Goal: Transaction & Acquisition: Obtain resource

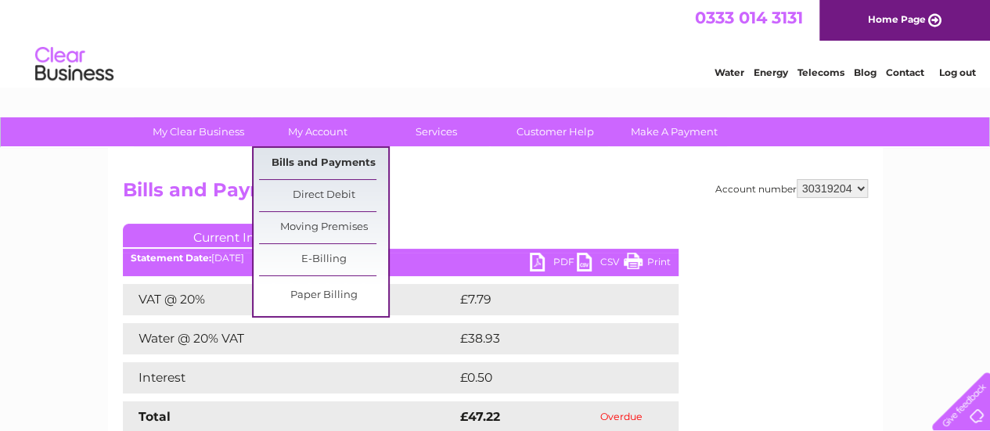
click at [347, 165] on link "Bills and Payments" at bounding box center [323, 163] width 129 height 31
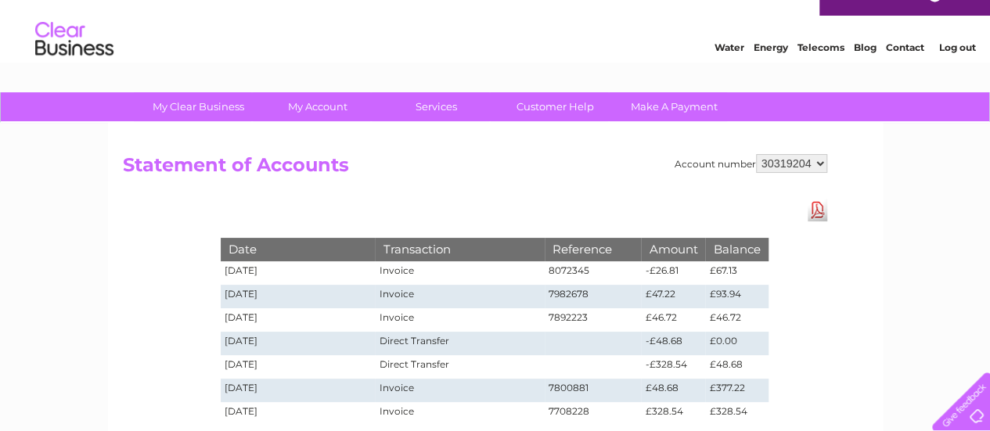
scroll to position [3, 0]
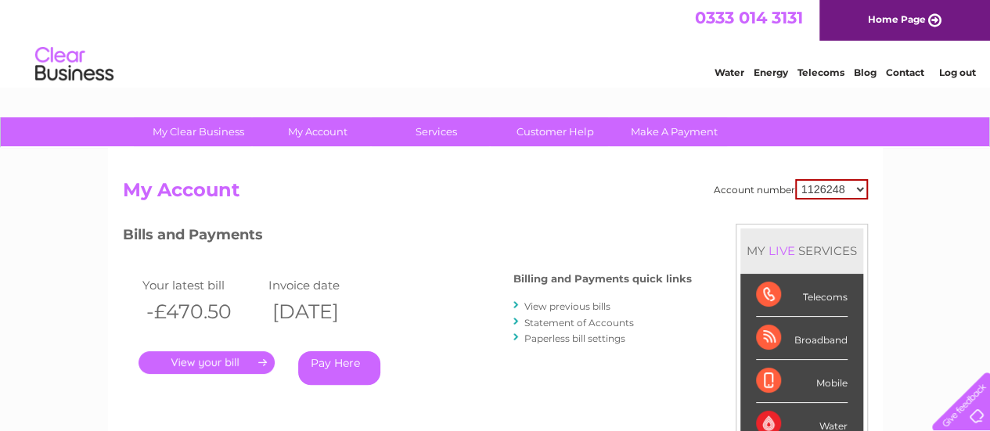
click at [841, 188] on select "1126248 30293653 30319204" at bounding box center [831, 189] width 73 height 20
select select "30319204"
click at [795, 179] on select "1126248 30293653 30319204" at bounding box center [831, 189] width 73 height 20
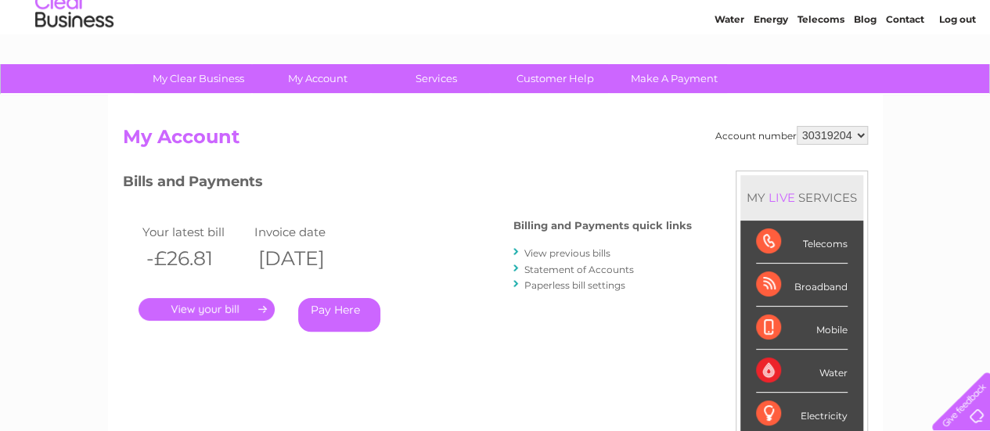
scroll to position [78, 0]
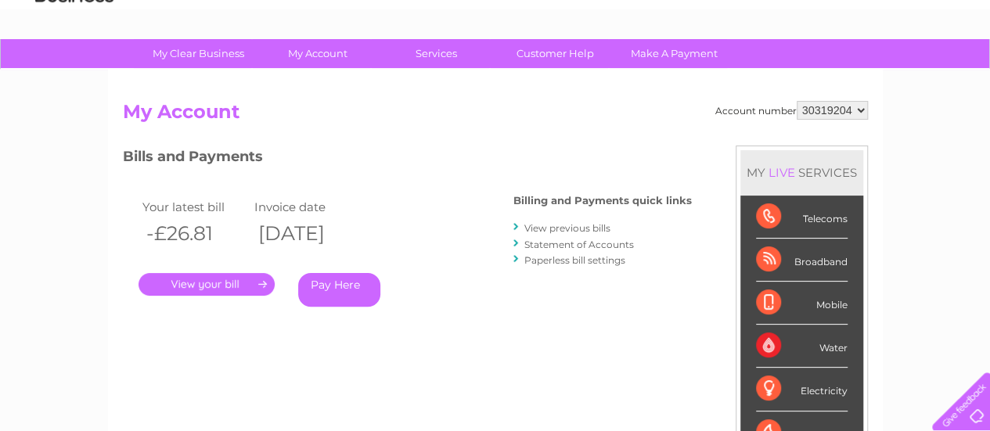
click at [829, 110] on select "1126248 30293653 30319204" at bounding box center [832, 110] width 71 height 19
select select "30293653"
click at [797, 101] on select "1126248 30293653 30319204" at bounding box center [832, 110] width 71 height 19
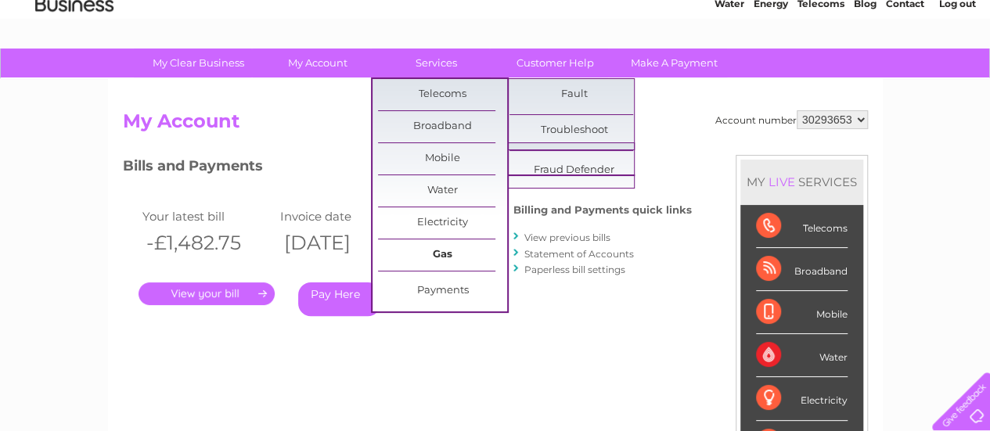
scroll to position [157, 0]
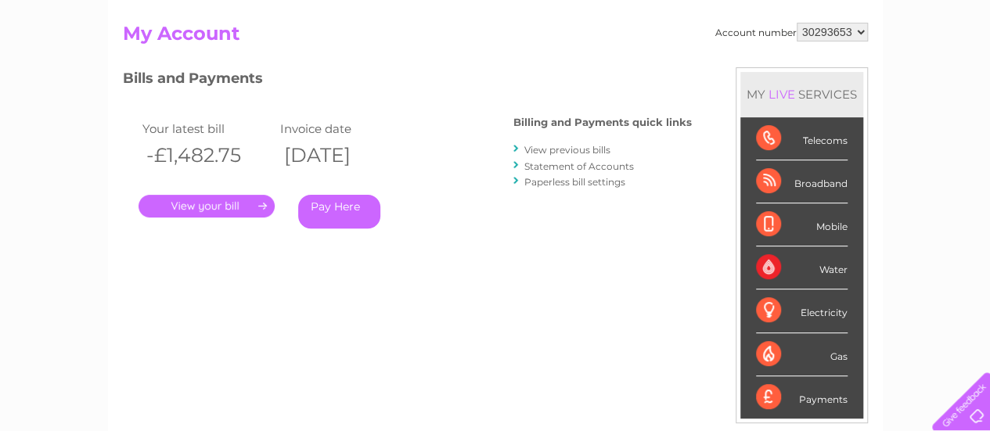
click at [850, 33] on select "1126248 30293653 30319204" at bounding box center [832, 32] width 71 height 19
select select "1126248"
click at [797, 23] on select "1126248 30293653 30319204" at bounding box center [832, 32] width 71 height 19
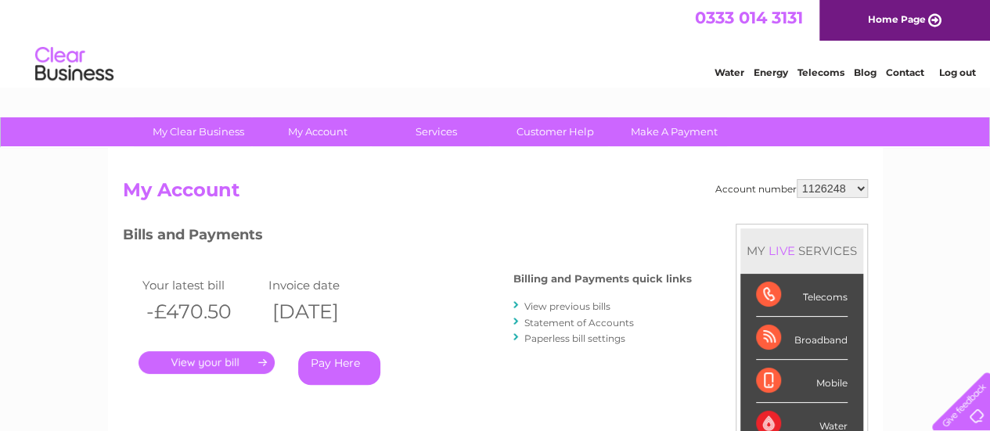
click at [244, 365] on link "." at bounding box center [207, 362] width 136 height 23
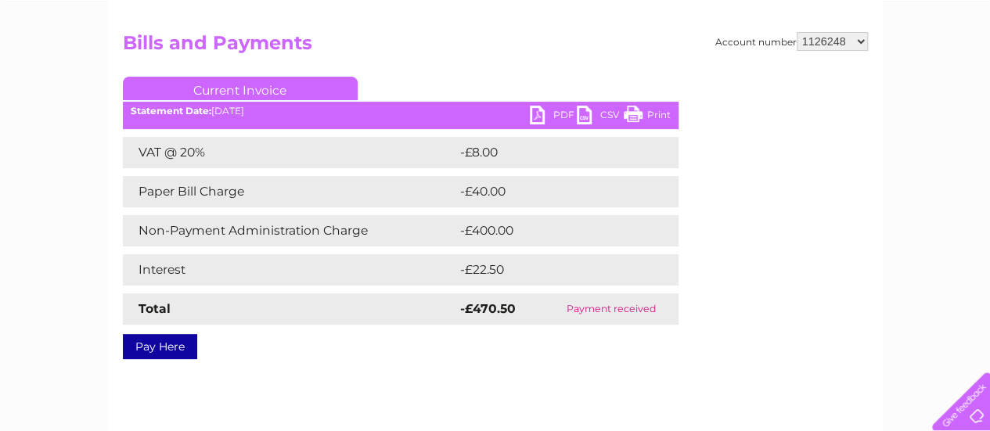
scroll to position [157, 0]
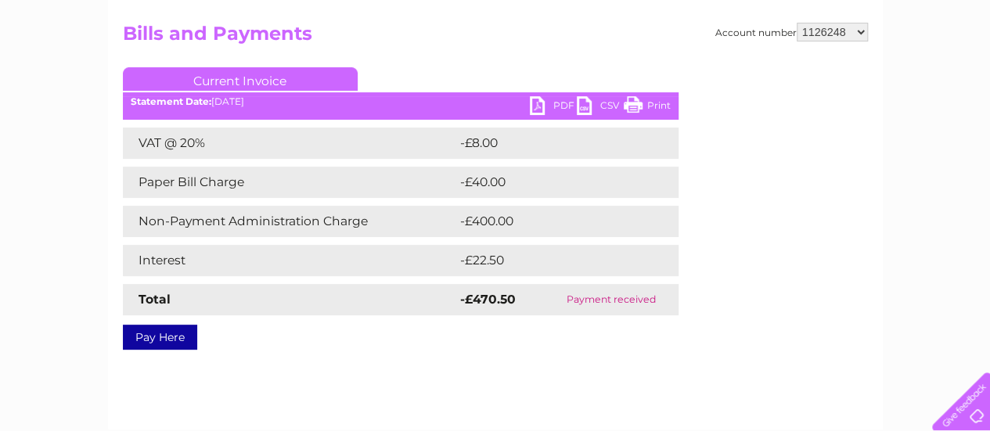
click at [544, 107] on link "PDF" at bounding box center [553, 107] width 47 height 23
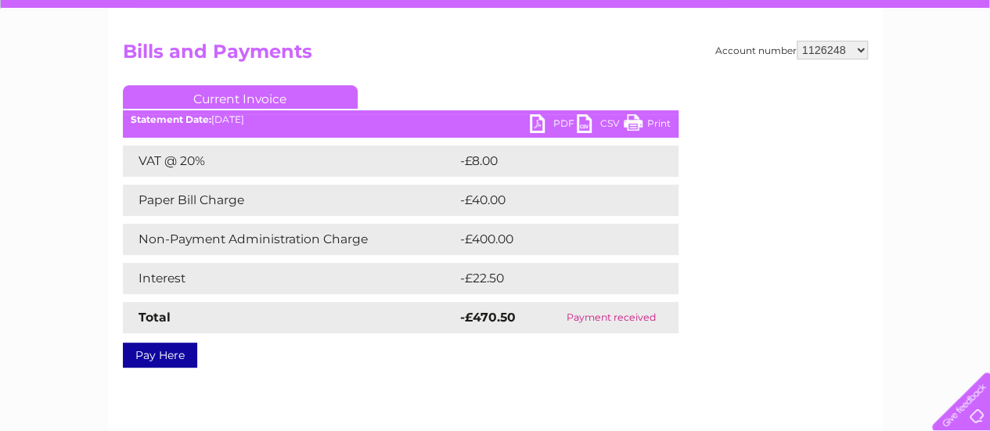
scroll to position [0, 0]
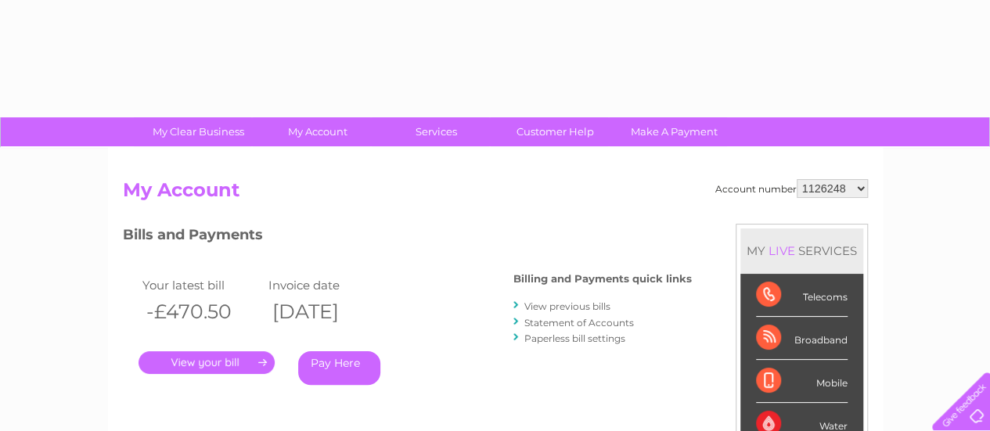
click at [844, 189] on select "1126248 30293653 30319204" at bounding box center [832, 188] width 71 height 19
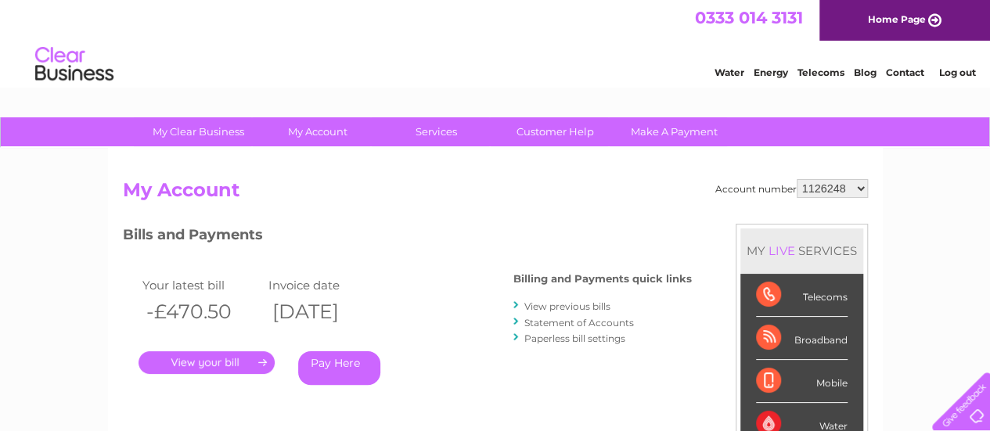
select select "30293653"
click at [797, 179] on select "1126248 30293653 30319204" at bounding box center [832, 188] width 71 height 19
click at [224, 362] on link "." at bounding box center [207, 362] width 136 height 23
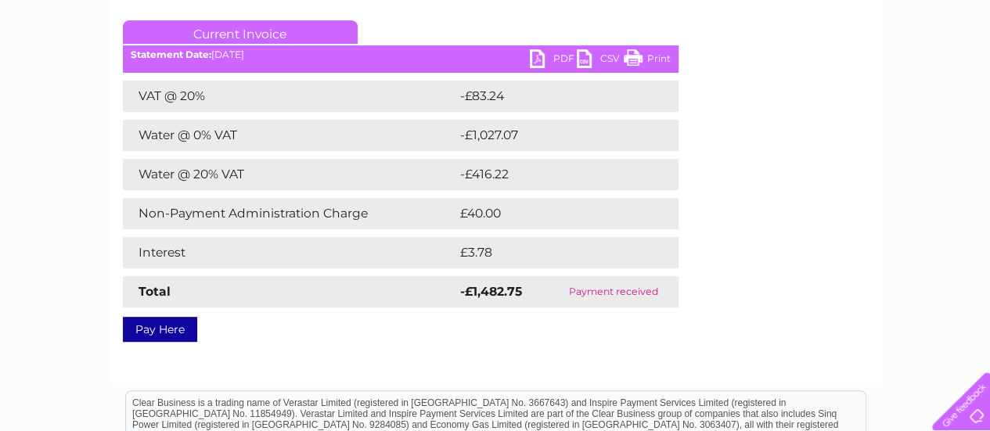
scroll to position [235, 0]
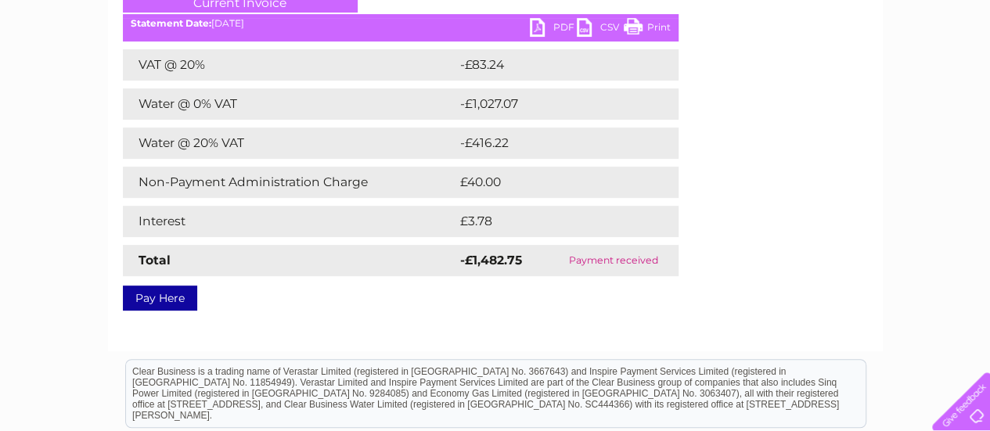
click at [545, 27] on link "PDF" at bounding box center [553, 29] width 47 height 23
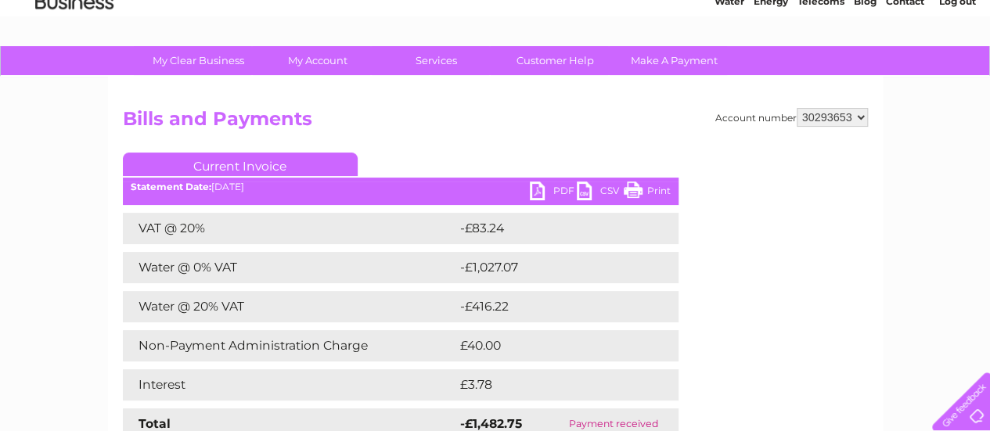
scroll to position [157, 0]
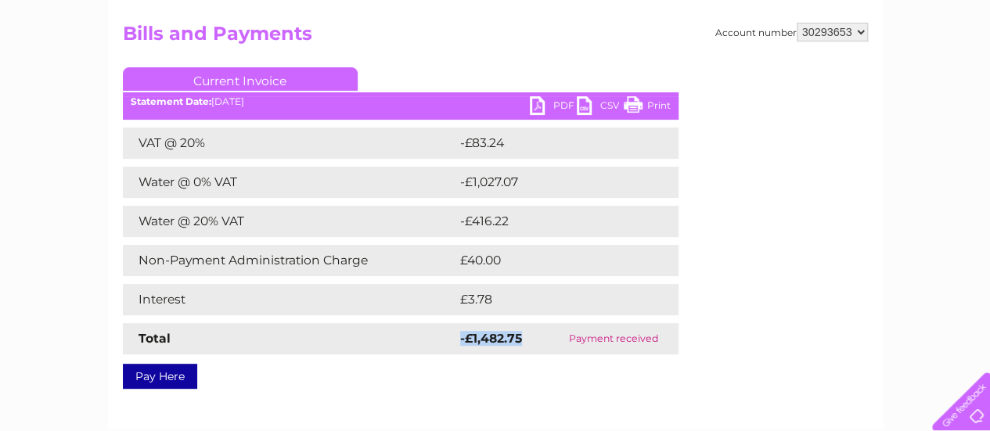
drag, startPoint x: 520, startPoint y: 341, endPoint x: 450, endPoint y: 339, distance: 69.7
click at [450, 339] on tr "Total -£1,482.75 Payment received" at bounding box center [401, 338] width 556 height 31
click at [746, 223] on div "Account number 1126248 30293653 30319204 Bills and Payments Current Invoice PDF…" at bounding box center [495, 203] width 745 height 361
click at [853, 27] on select "1126248 30293653 30319204" at bounding box center [832, 32] width 71 height 19
select select "1126248"
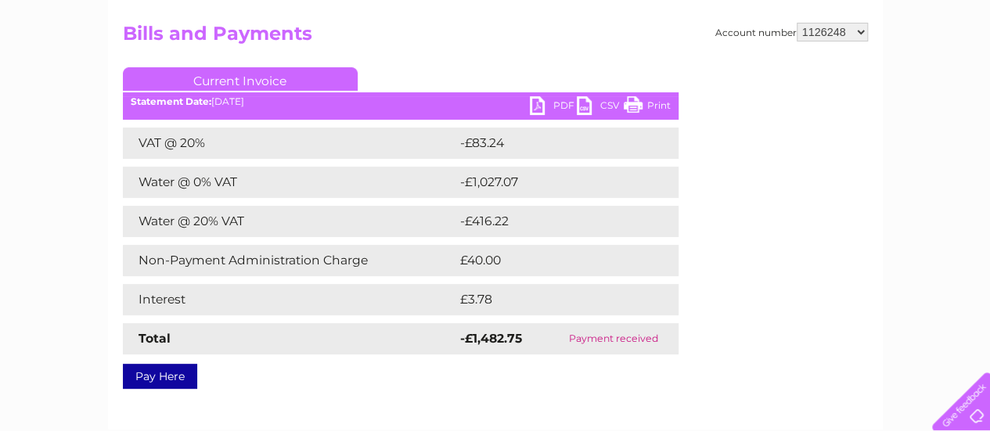
click at [797, 23] on select "1126248 30293653 30319204" at bounding box center [832, 32] width 71 height 19
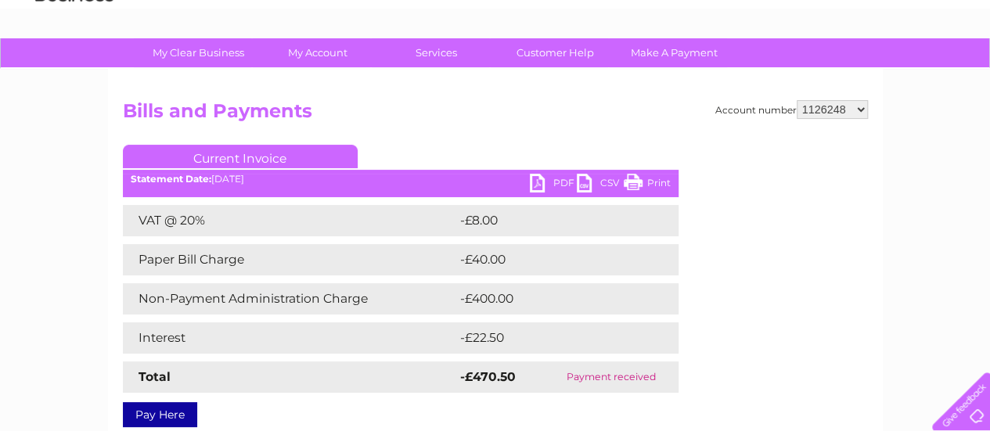
scroll to position [78, 0]
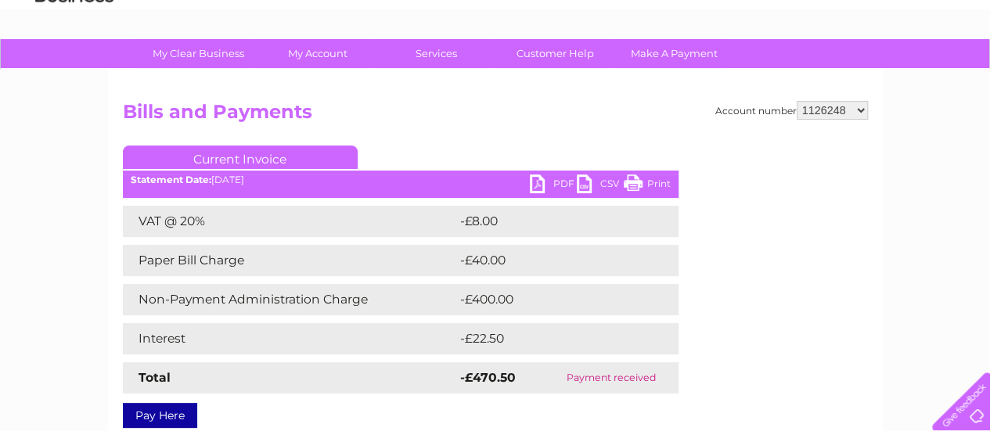
click at [845, 108] on select "1126248 30293653 30319204" at bounding box center [832, 110] width 71 height 19
select select "30319204"
click at [797, 101] on select "1126248 30293653 30319204" at bounding box center [832, 110] width 71 height 19
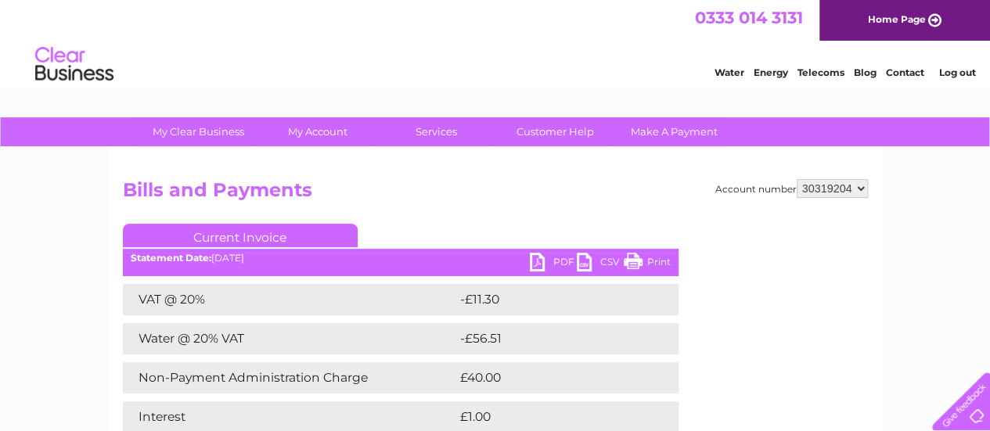
drag, startPoint x: 768, startPoint y: 268, endPoint x: 825, endPoint y: 130, distance: 149.5
click at [786, 207] on div "Account number 1126248 30293653 30319204 Bills and Payments Current Invoice PDF…" at bounding box center [495, 340] width 745 height 322
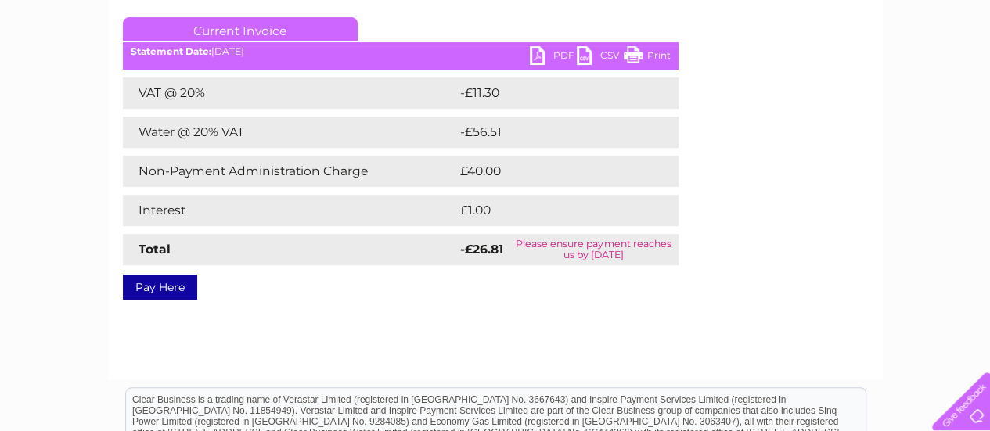
scroll to position [78, 0]
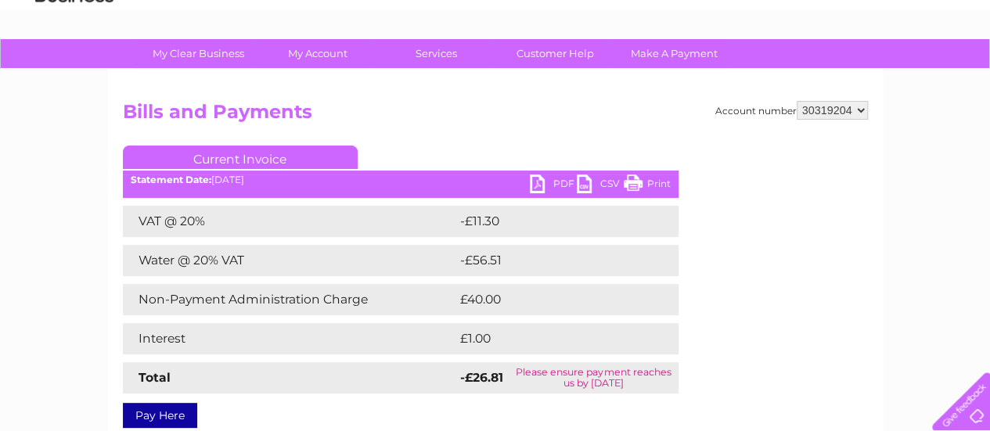
click at [848, 104] on select "1126248 30293653 30319204" at bounding box center [832, 110] width 71 height 19
select select "30293653"
click at [797, 101] on select "1126248 30293653 30319204" at bounding box center [832, 110] width 71 height 19
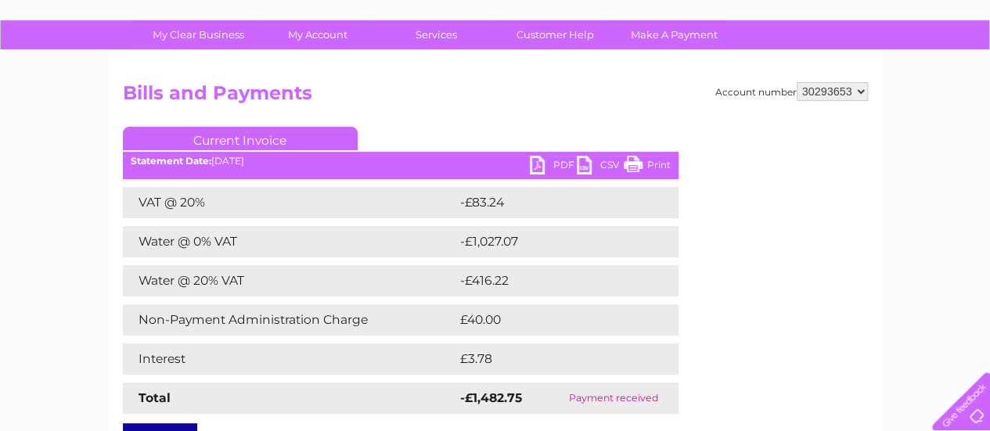
scroll to position [78, 0]
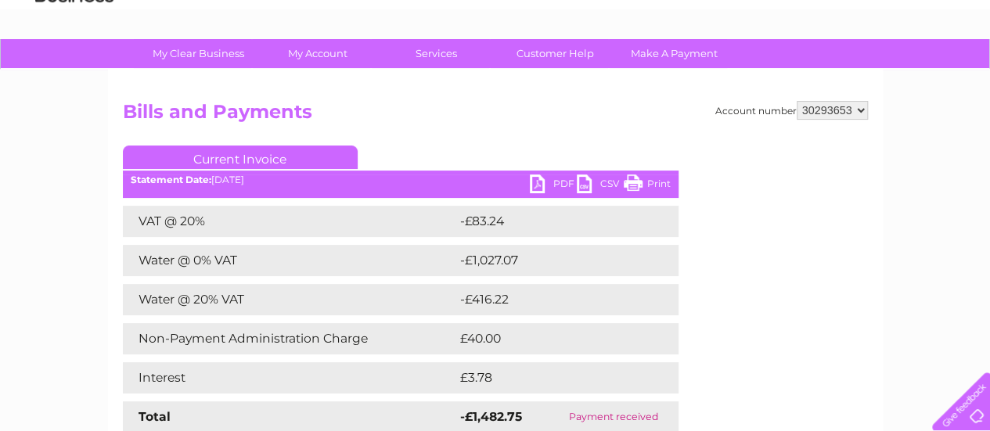
drag, startPoint x: 545, startPoint y: 117, endPoint x: 520, endPoint y: 117, distance: 25.1
click at [545, 117] on h2 "Bills and Payments" at bounding box center [495, 116] width 745 height 30
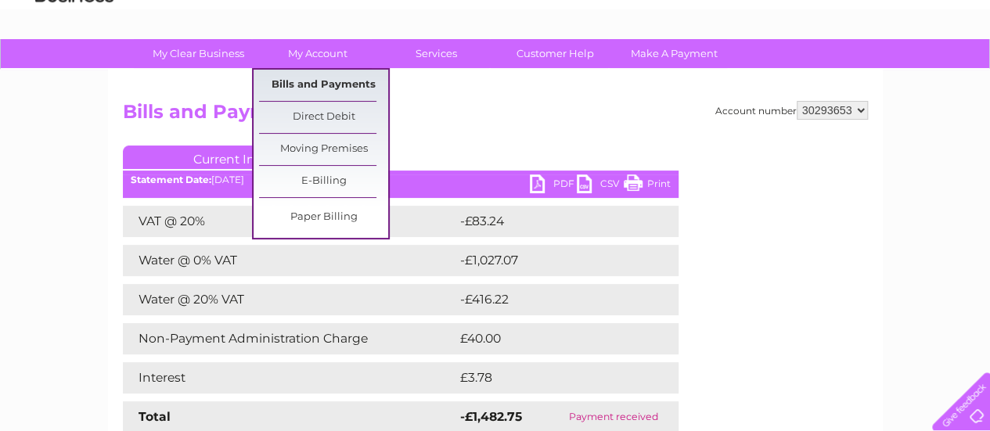
click at [335, 81] on link "Bills and Payments" at bounding box center [323, 85] width 129 height 31
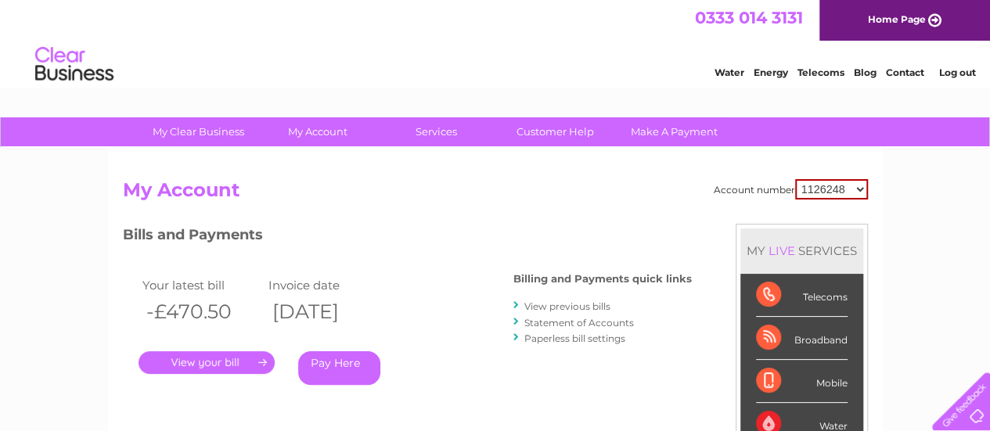
click at [855, 189] on select "1126248 30293653 30319204" at bounding box center [831, 189] width 73 height 20
select select "30293653"
click at [795, 179] on select "1126248 30293653 30319204" at bounding box center [831, 189] width 73 height 20
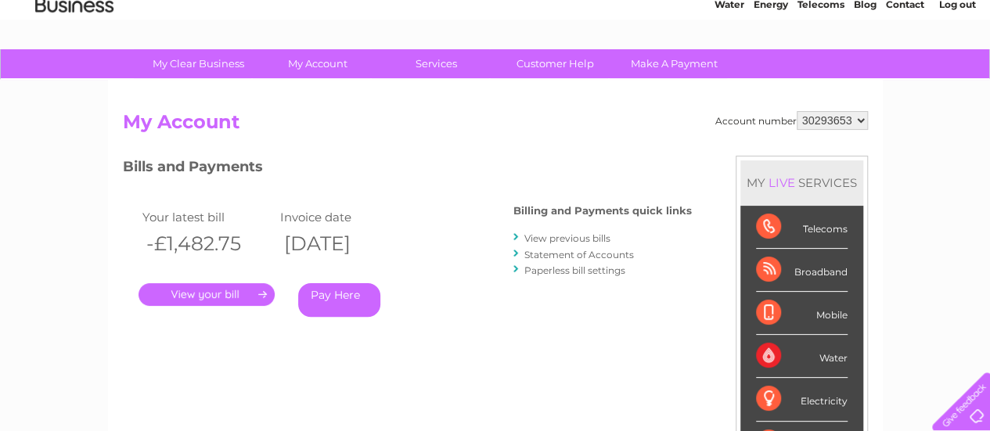
scroll to position [157, 0]
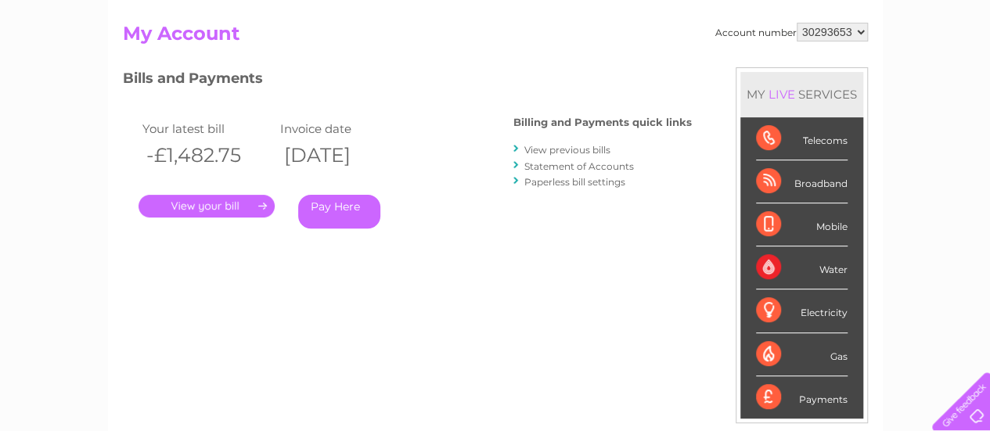
click at [567, 165] on link "Statement of Accounts" at bounding box center [579, 166] width 110 height 12
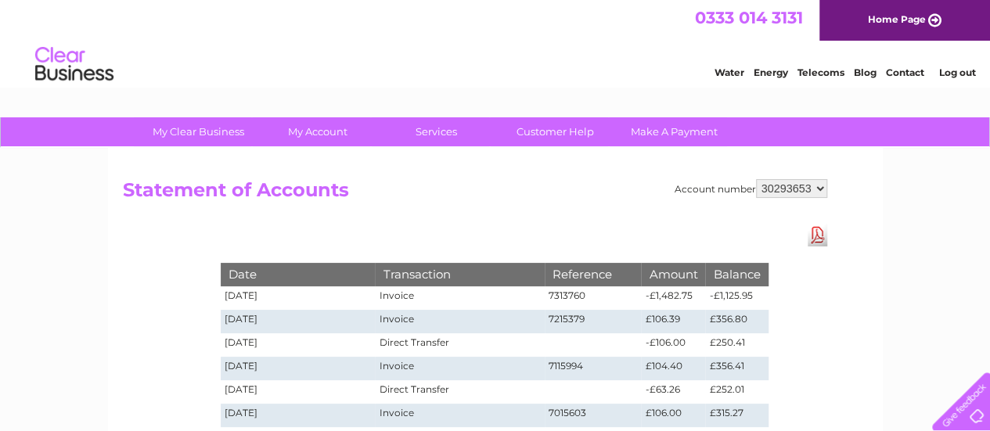
click at [805, 186] on select "1126248 30293653 30319204" at bounding box center [791, 188] width 71 height 19
click at [819, 301] on div "Account number 1126248 30293653 30319204 Statement of Accounts Download Pdf Dat…" at bounding box center [495, 367] width 775 height 438
click at [819, 187] on select "1126248 30293653 30319204" at bounding box center [791, 188] width 71 height 19
select select "1126248"
click at [756, 179] on select "1126248 30293653 30319204" at bounding box center [791, 188] width 71 height 19
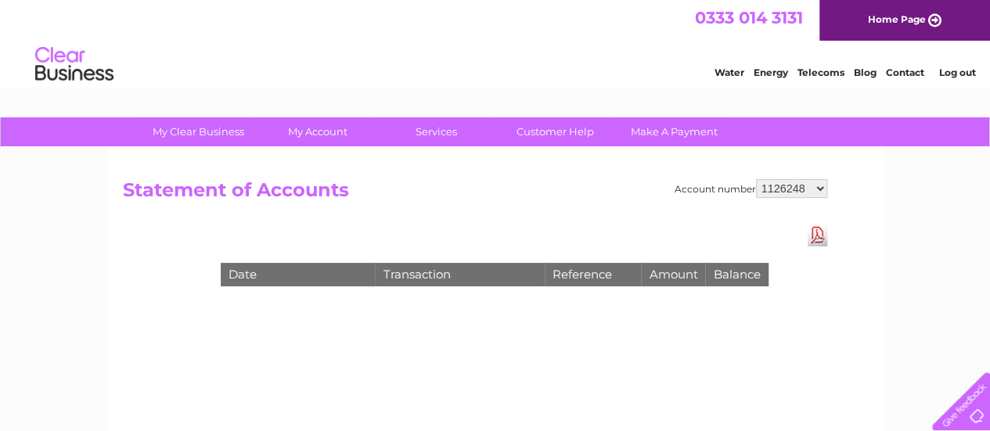
click at [808, 186] on select "1126248 30293653 30319204" at bounding box center [791, 188] width 71 height 19
select select "30293653"
click at [756, 179] on select "1126248 30293653 30319204" at bounding box center [791, 188] width 71 height 19
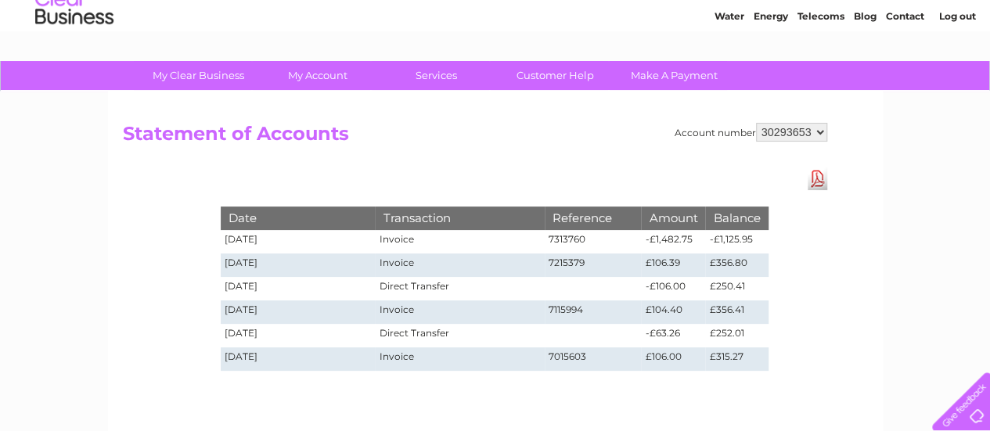
scroll to position [78, 0]
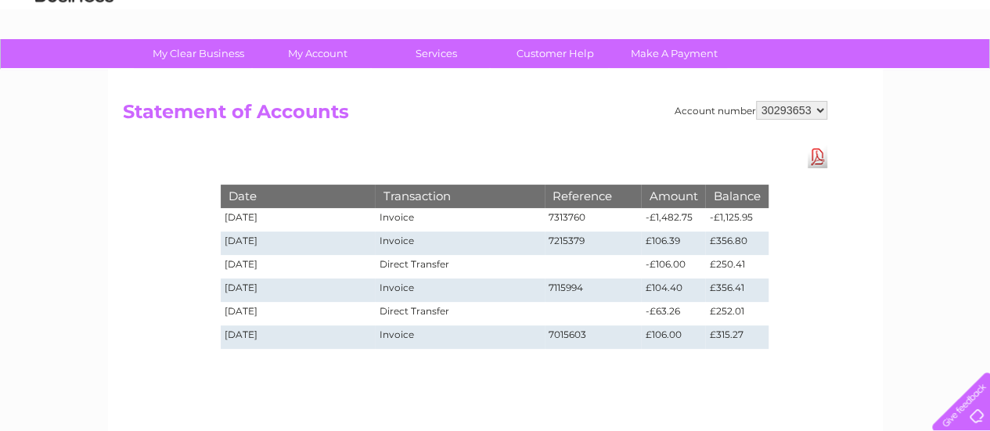
click at [815, 112] on select "1126248 30293653 30319204" at bounding box center [791, 110] width 71 height 19
select select "1126248"
click at [756, 101] on select "1126248 30293653 30319204" at bounding box center [791, 110] width 71 height 19
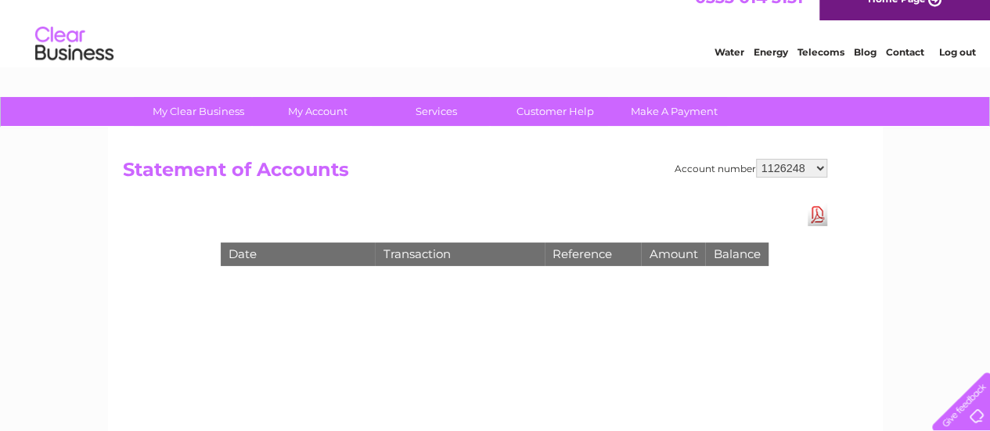
scroll to position [78, 0]
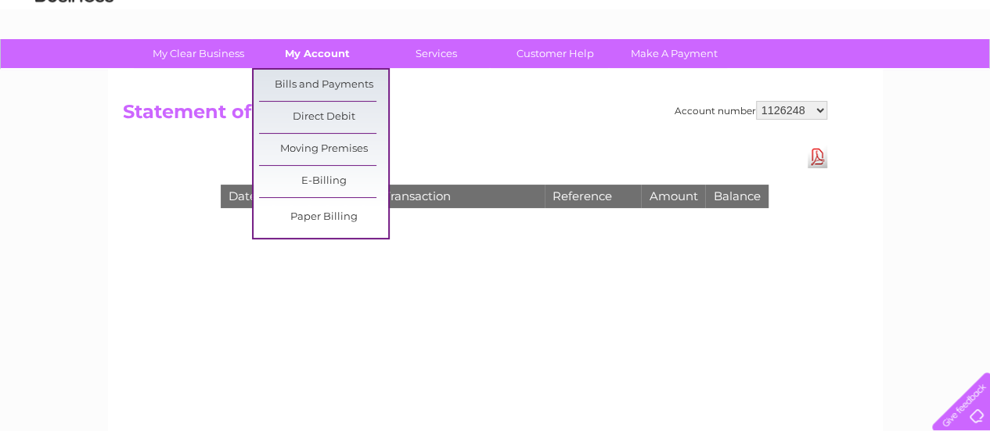
click at [317, 53] on link "My Account" at bounding box center [317, 53] width 129 height 29
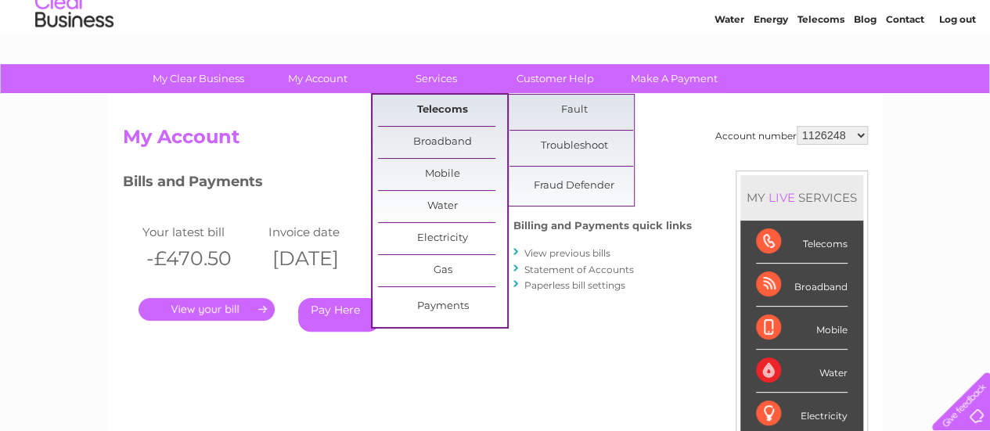
scroll to position [78, 0]
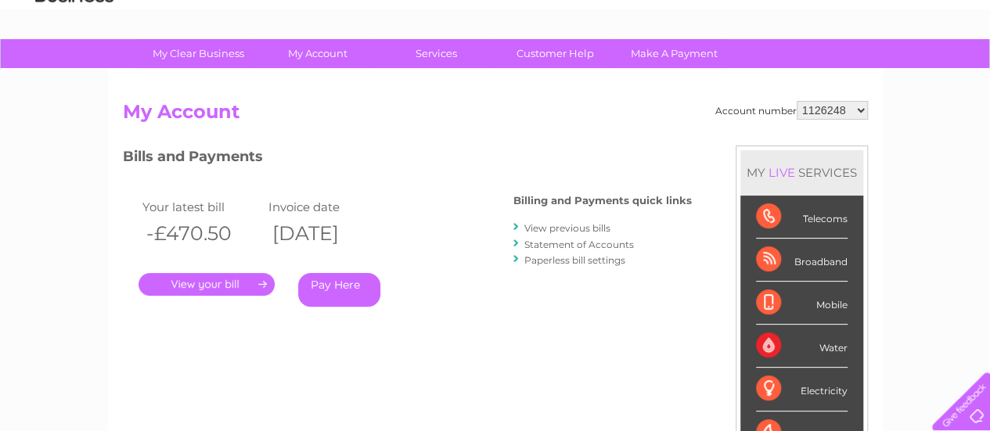
click at [599, 243] on link "Statement of Accounts" at bounding box center [579, 245] width 110 height 12
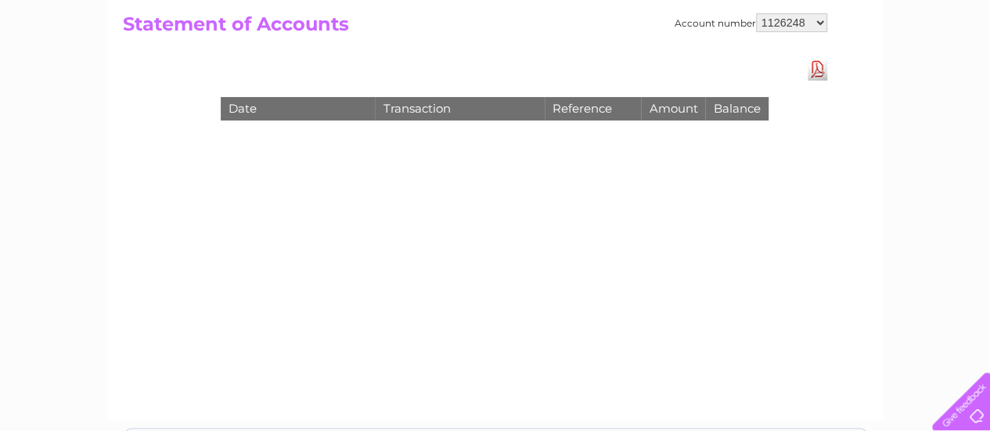
scroll to position [78, 0]
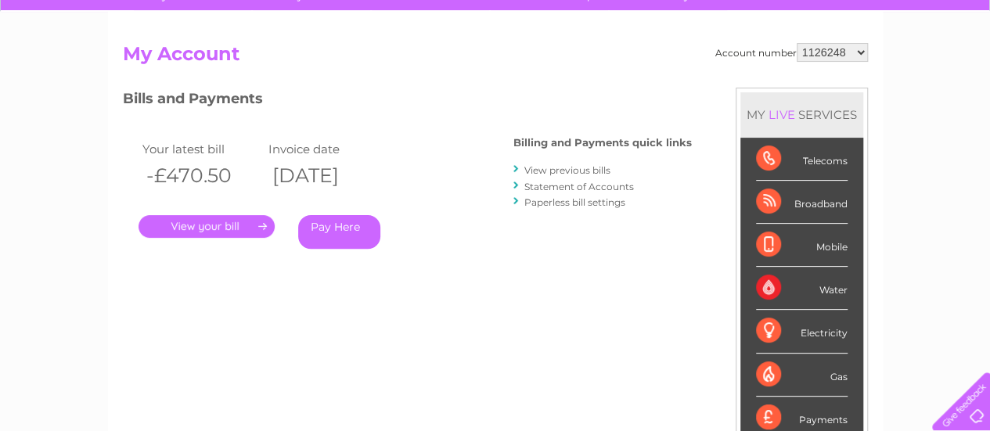
scroll to position [157, 0]
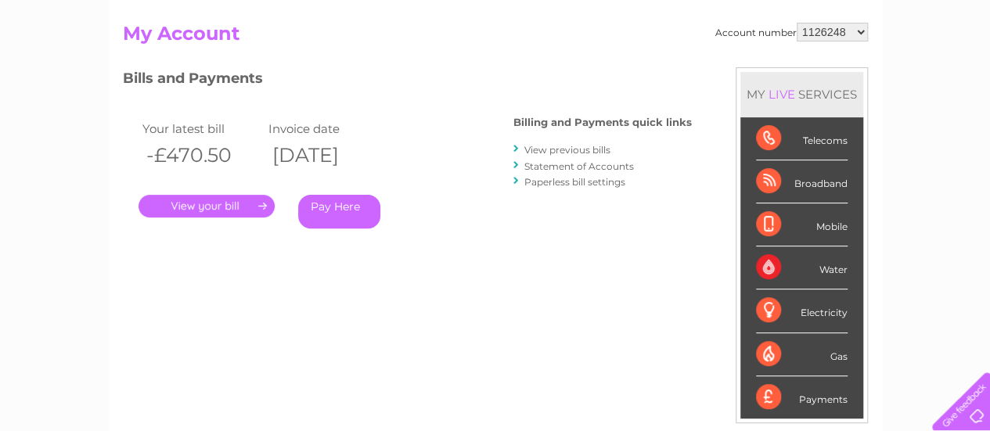
click at [602, 167] on link "Statement of Accounts" at bounding box center [579, 166] width 110 height 12
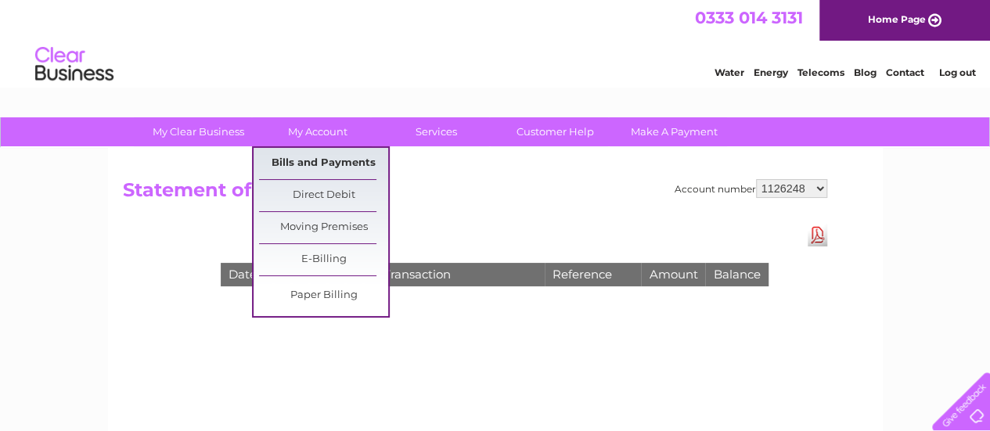
click at [344, 160] on link "Bills and Payments" at bounding box center [323, 163] width 129 height 31
drag, startPoint x: 343, startPoint y: 153, endPoint x: 327, endPoint y: 167, distance: 21.6
click at [328, 168] on link "Bills and Payments" at bounding box center [323, 163] width 129 height 31
click at [327, 165] on link "Bills and Payments" at bounding box center [323, 163] width 129 height 31
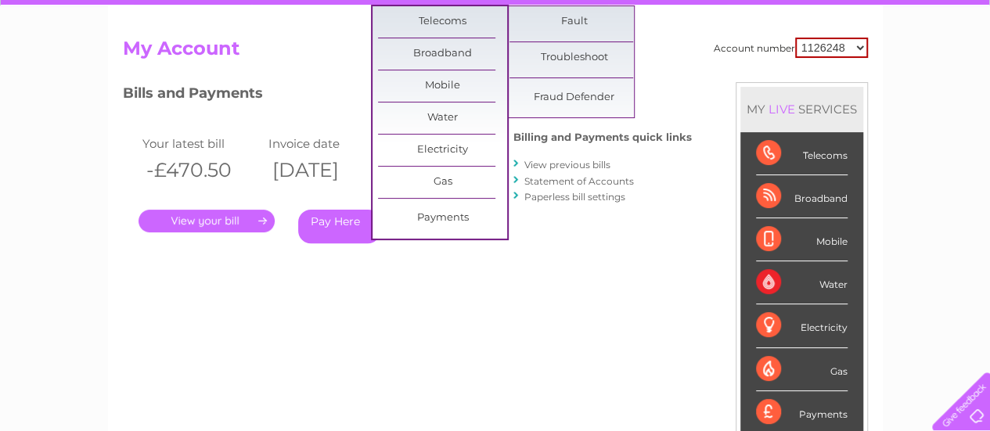
scroll to position [157, 0]
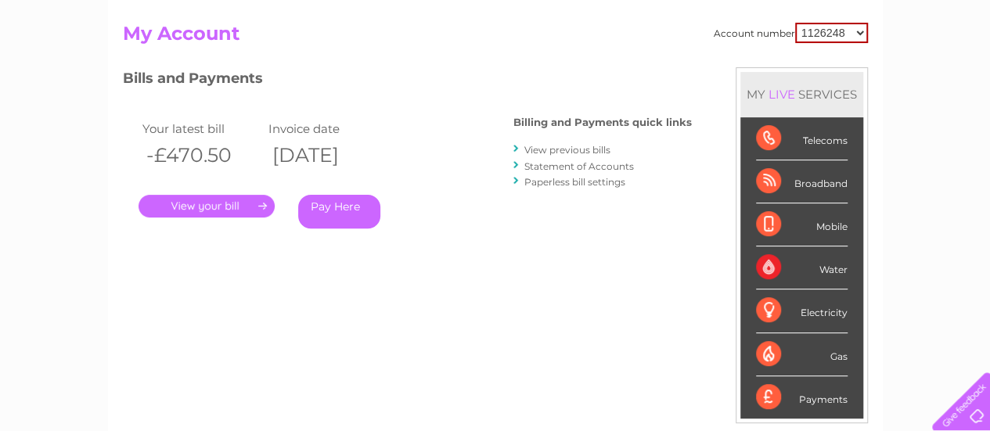
click at [838, 31] on select "1126248 30293653 30319204" at bounding box center [831, 33] width 73 height 20
select select "30293653"
click at [795, 23] on select "1126248 30293653 30319204" at bounding box center [831, 33] width 73 height 20
